Goal: Transaction & Acquisition: Purchase product/service

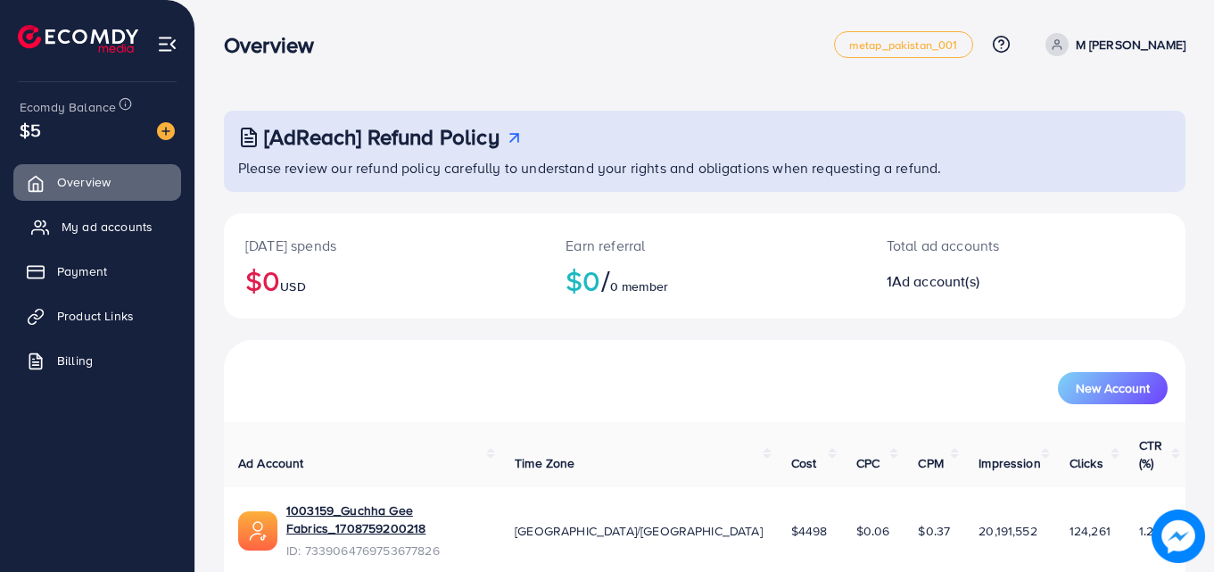
click at [132, 216] on link "My ad accounts" at bounding box center [97, 227] width 168 height 36
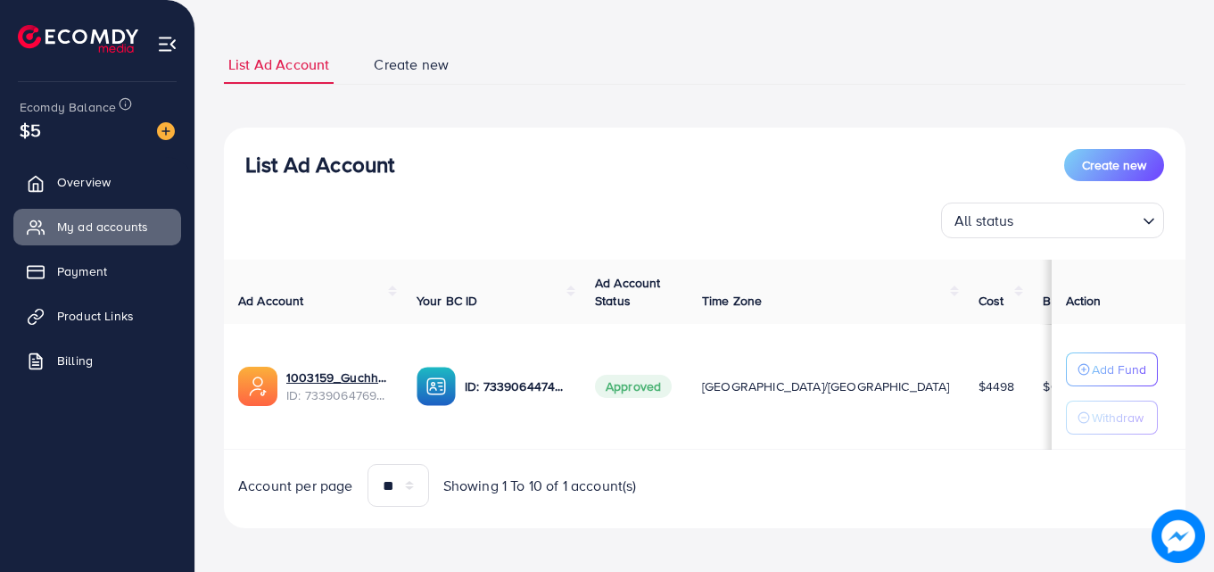
scroll to position [93, 0]
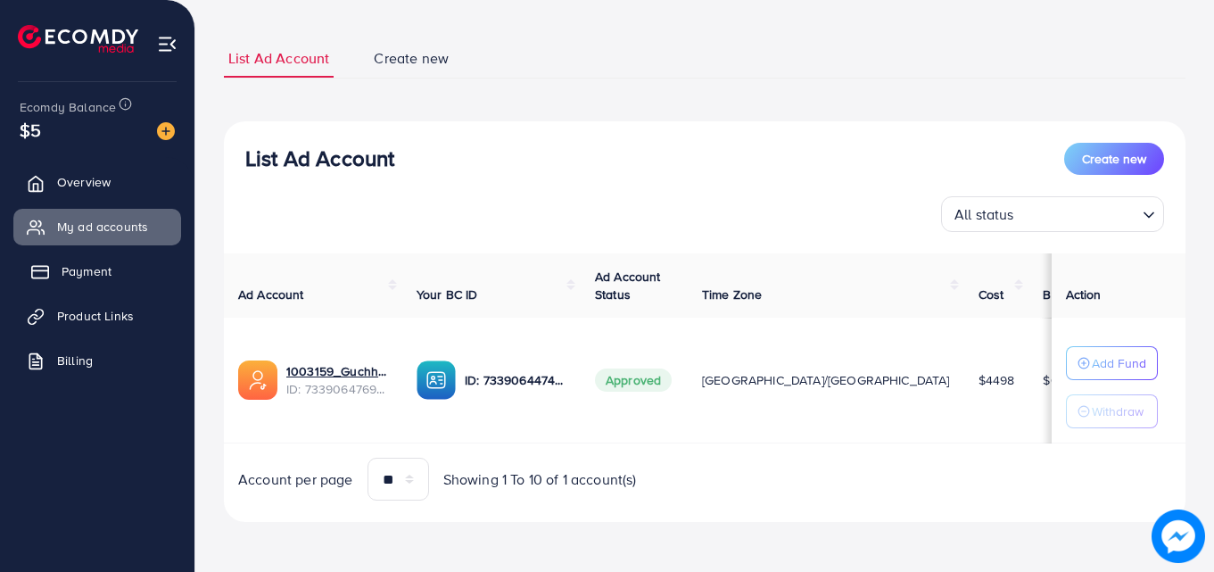
click at [122, 262] on link "Payment" at bounding box center [97, 271] width 168 height 36
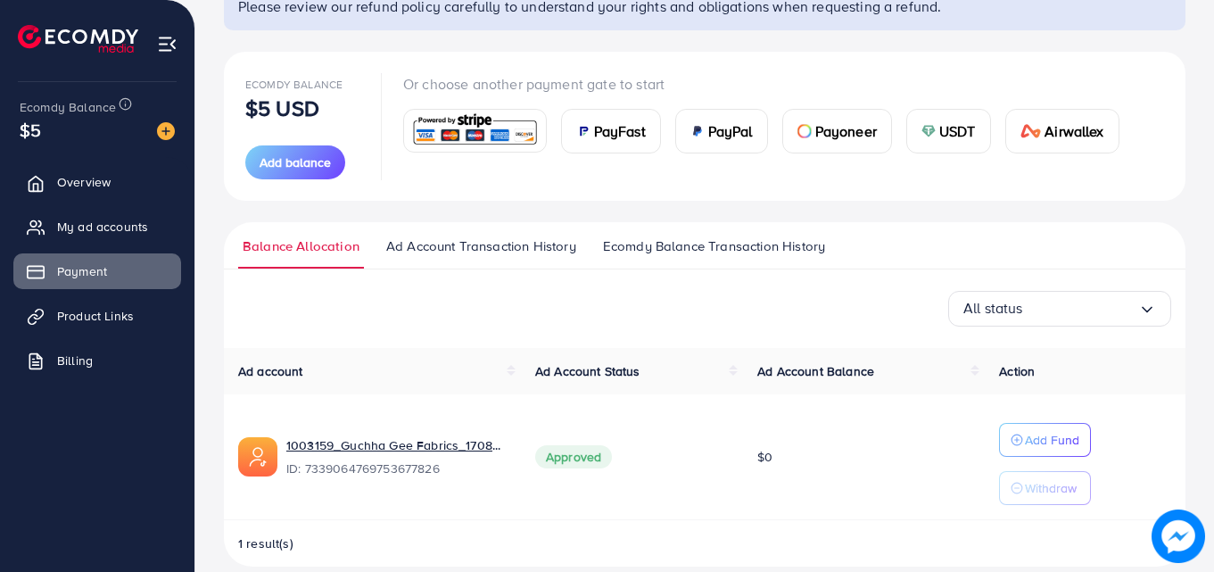
scroll to position [185, 0]
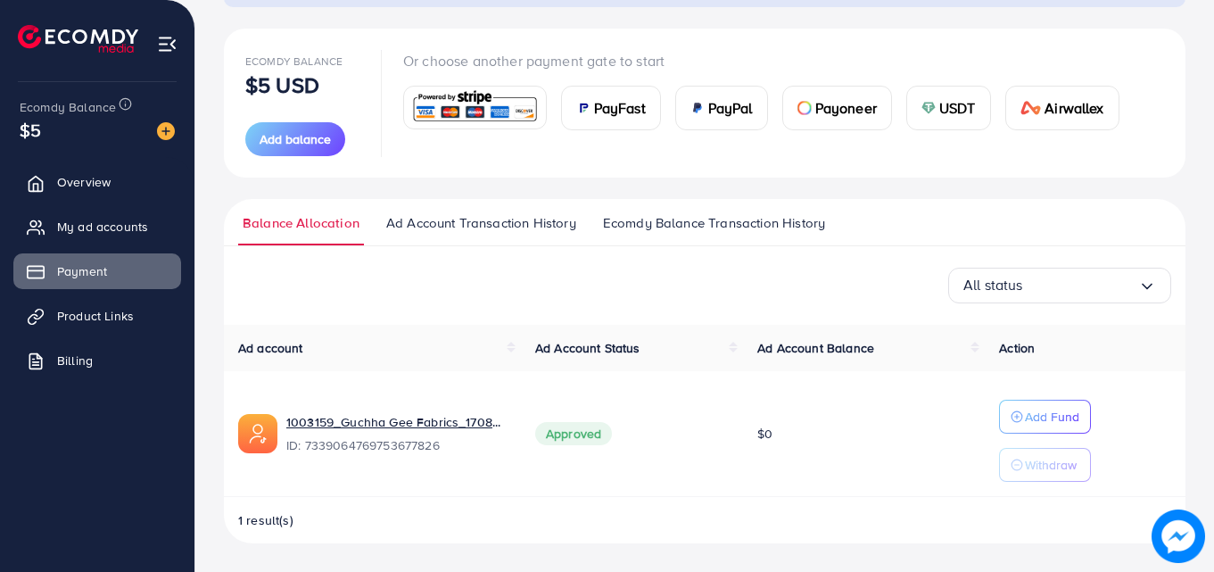
click at [606, 112] on span "PayFast" at bounding box center [620, 107] width 52 height 21
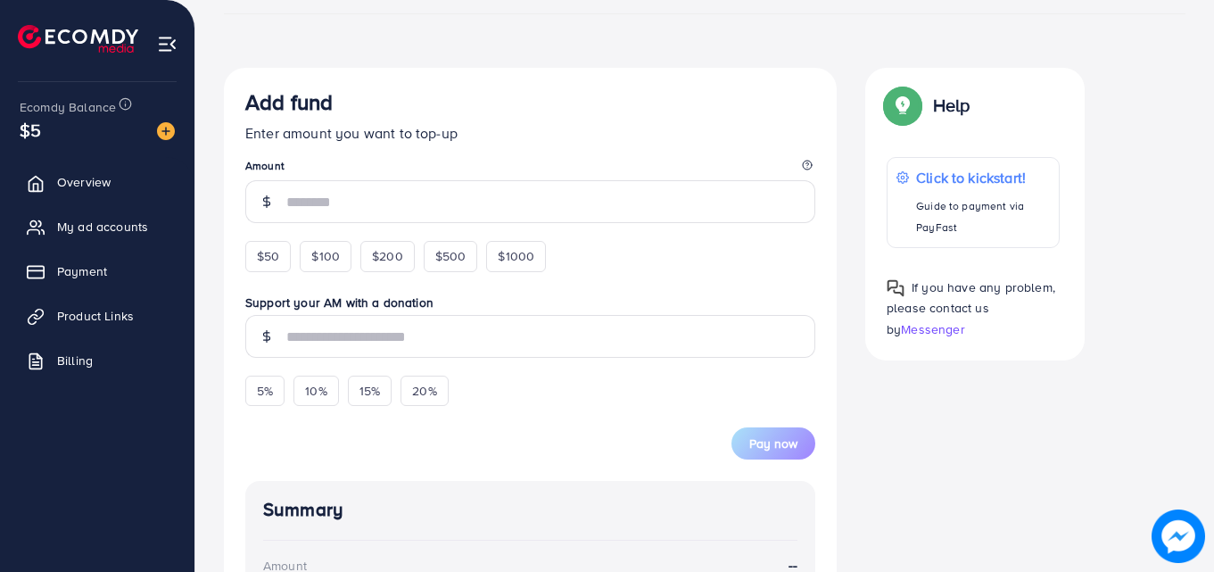
scroll to position [260, 0]
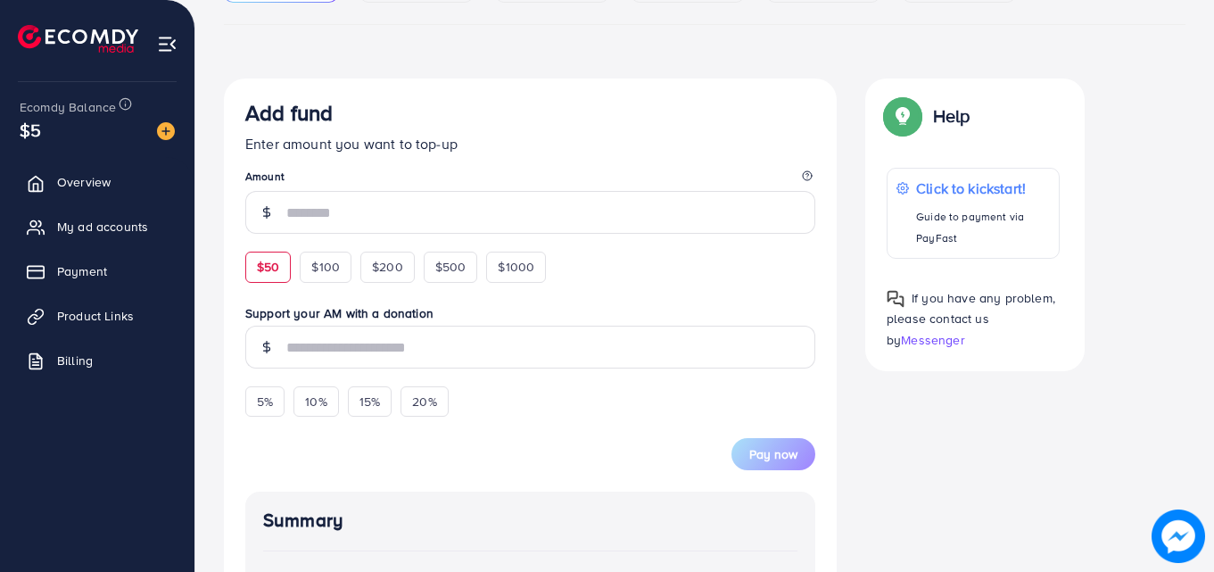
click at [265, 273] on span "$50" at bounding box center [268, 267] width 22 height 18
type input "**"
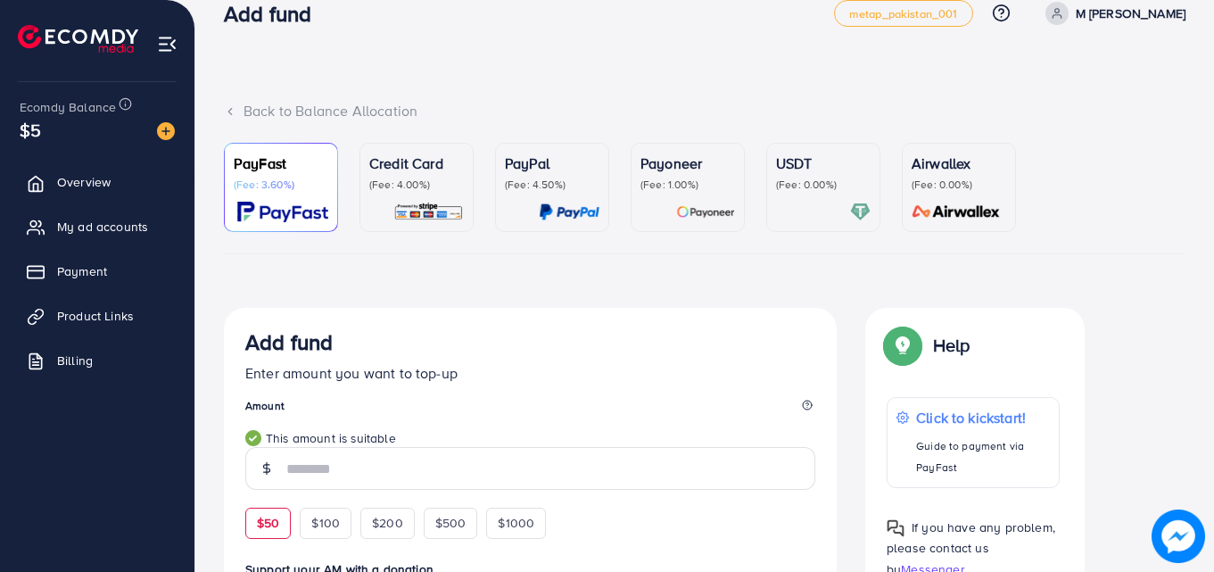
scroll to position [0, 0]
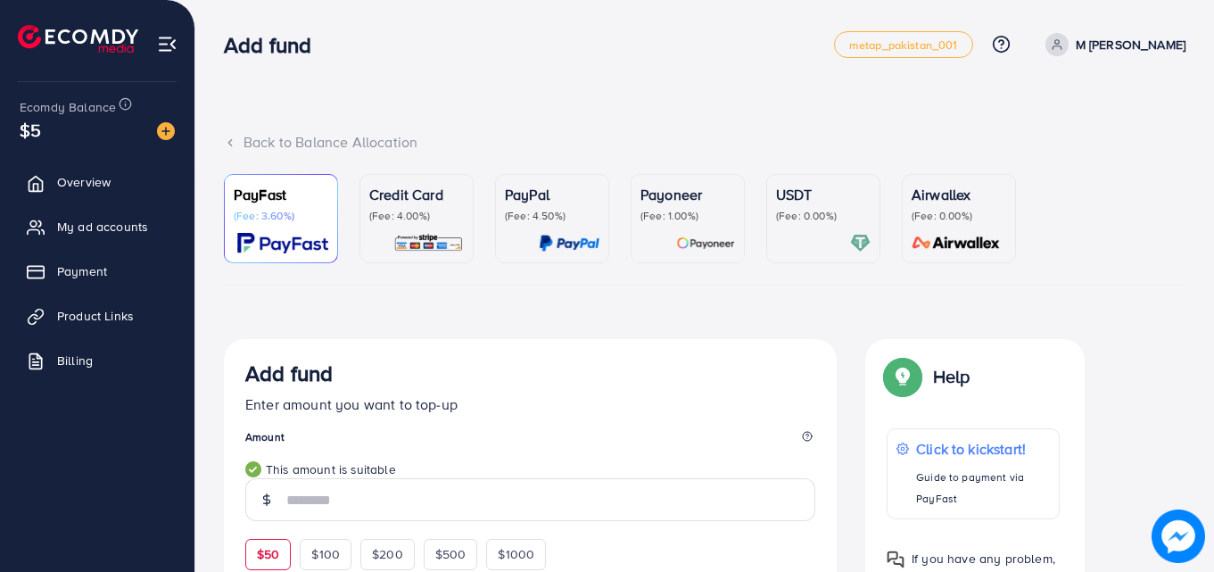
click at [812, 241] on div at bounding box center [823, 243] width 95 height 21
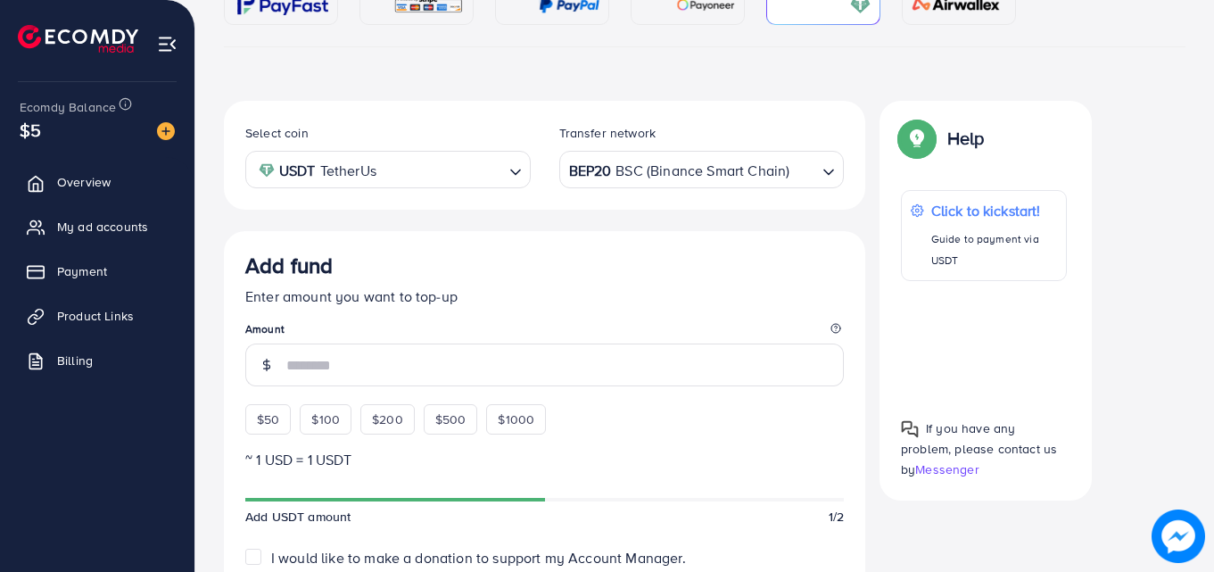
scroll to position [268, 0]
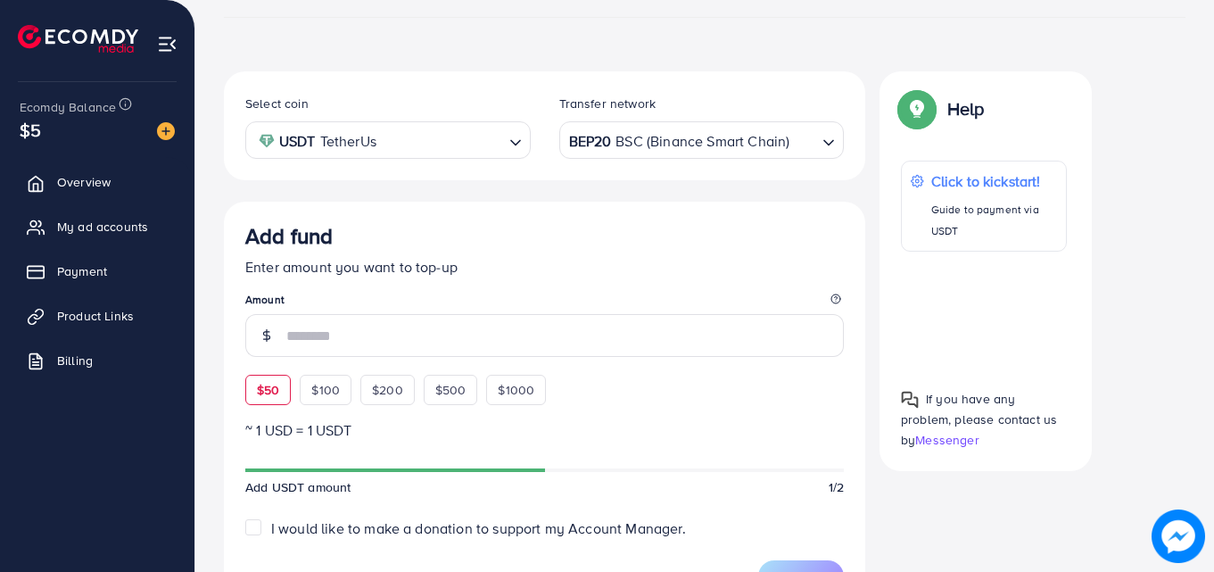
click at [279, 388] on span "$50" at bounding box center [268, 390] width 22 height 18
type input "**"
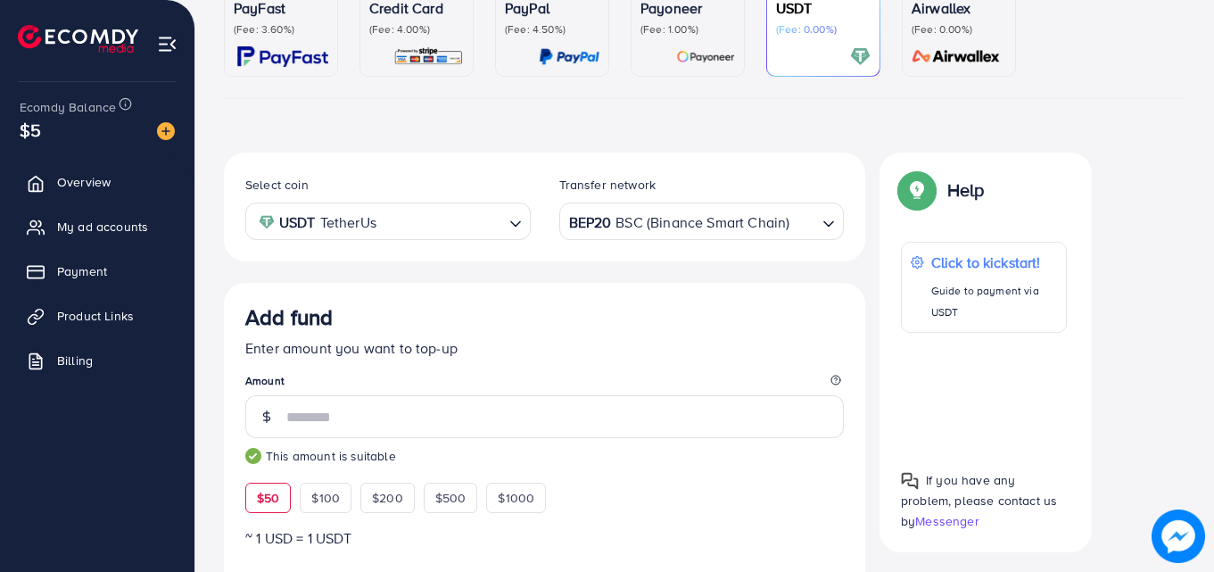
scroll to position [153, 0]
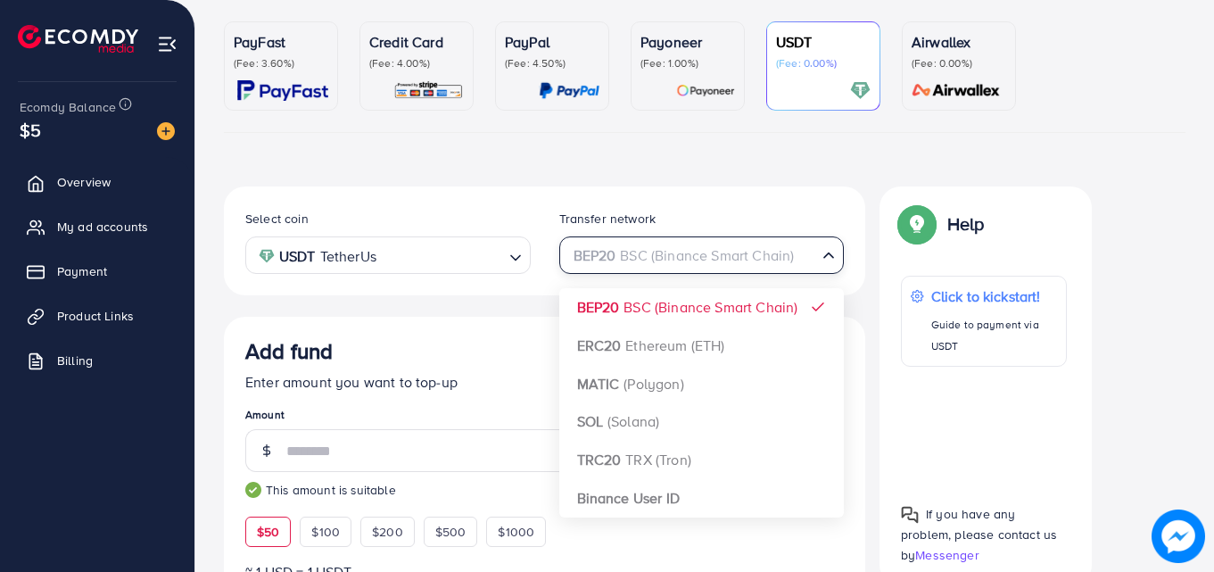
click at [796, 254] on input "Search for option" at bounding box center [691, 256] width 249 height 28
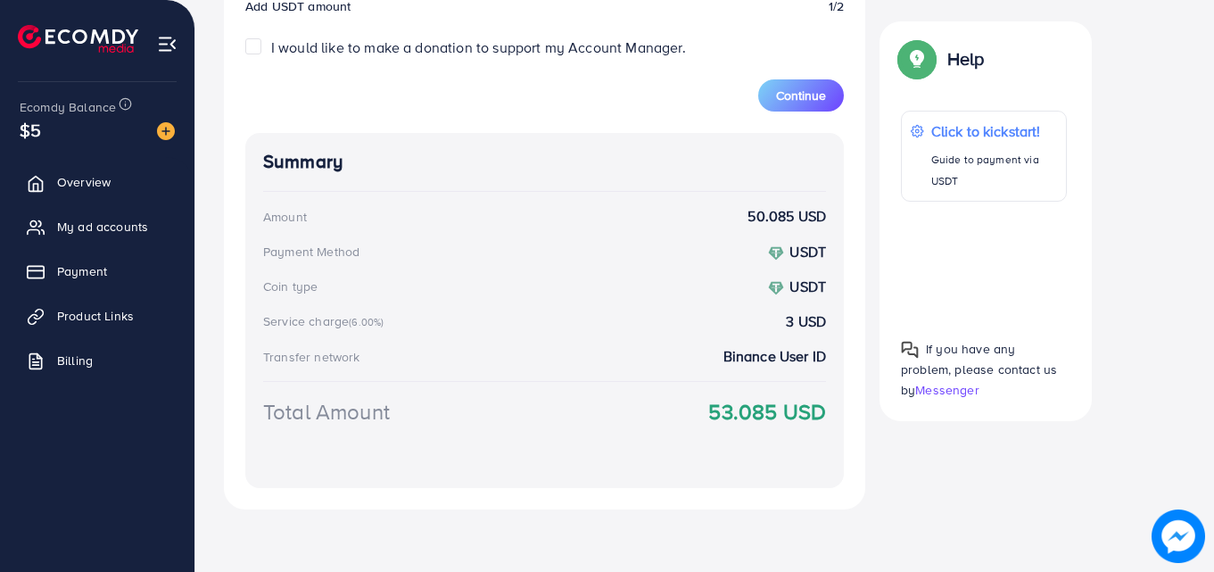
scroll to position [777, 0]
